Goal: Information Seeking & Learning: Understand process/instructions

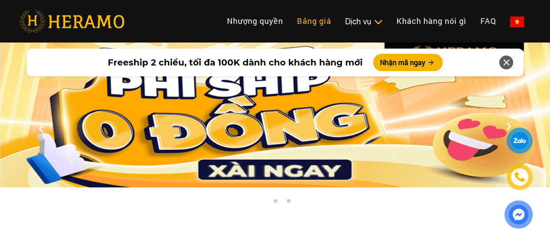
click at [290, 23] on link "Bảng giá" at bounding box center [314, 21] width 48 height 19
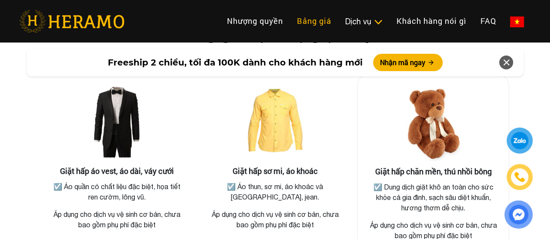
scroll to position [1601, 0]
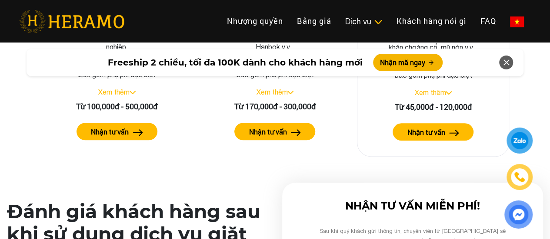
scroll to position [1949, 0]
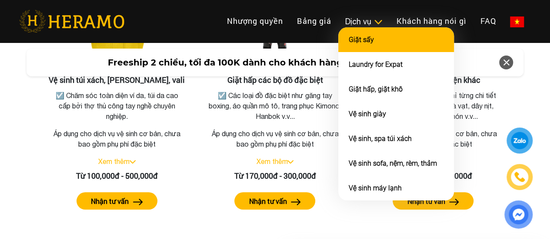
click at [348, 44] on link "Giặt sấy" at bounding box center [360, 40] width 25 height 8
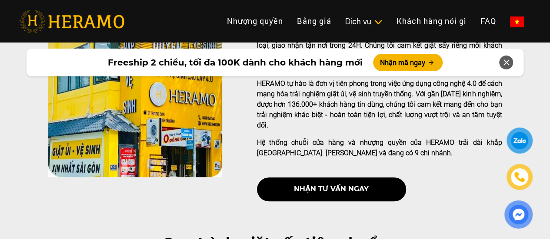
scroll to position [244, 0]
click at [503, 66] on icon at bounding box center [505, 63] width 10 height 16
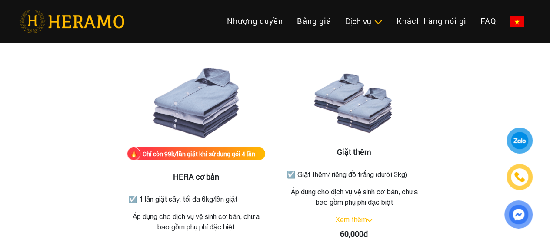
scroll to position [1113, 0]
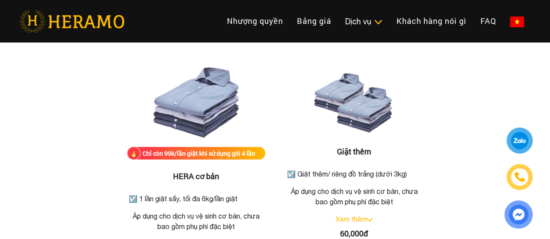
click at [454, 175] on div "Chỉ còn 99k/lần giặt khi sử dụng gói 4 lần HERA cơ bản ☑️ 1 lần giặt sấy, tối đ…" at bounding box center [274, 167] width 495 height 281
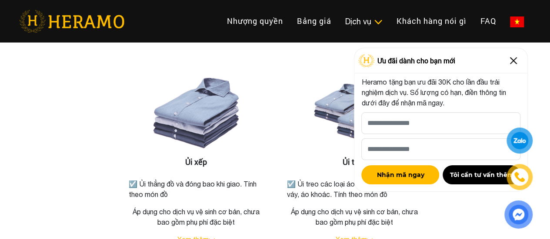
click at [512, 56] on img at bounding box center [513, 61] width 14 height 14
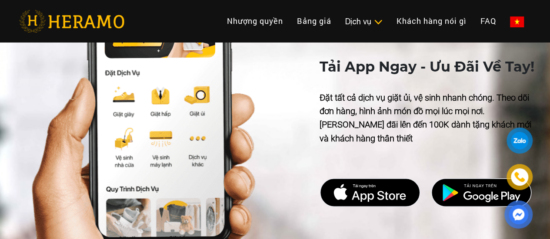
scroll to position [3193, 0]
